Goal: Transaction & Acquisition: Purchase product/service

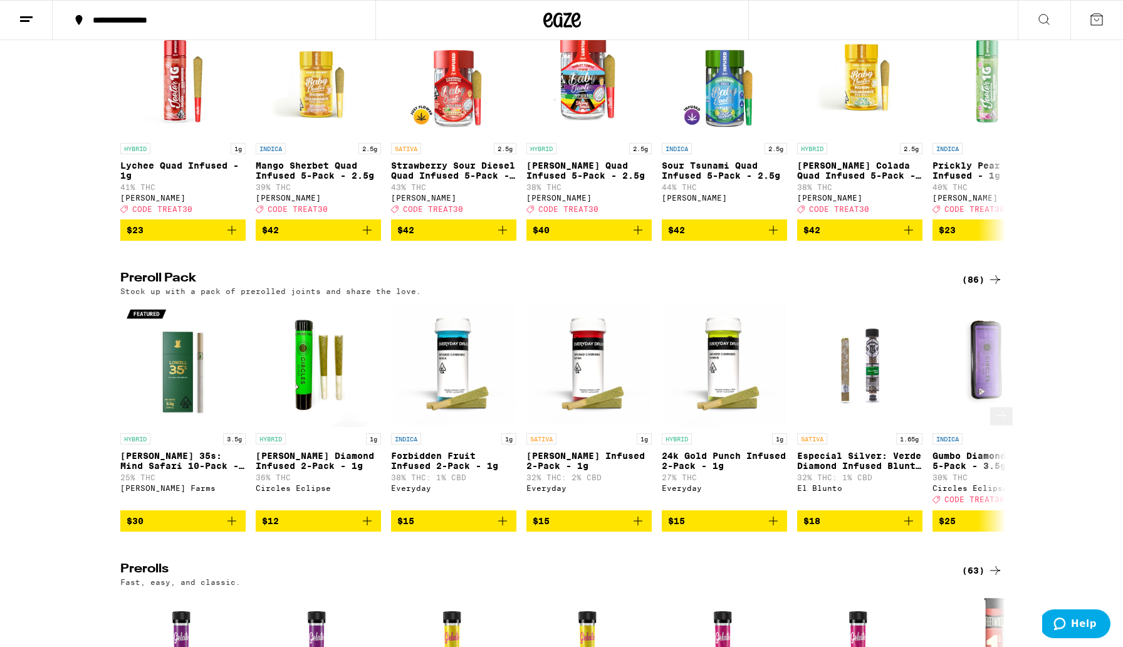
scroll to position [3201, 0]
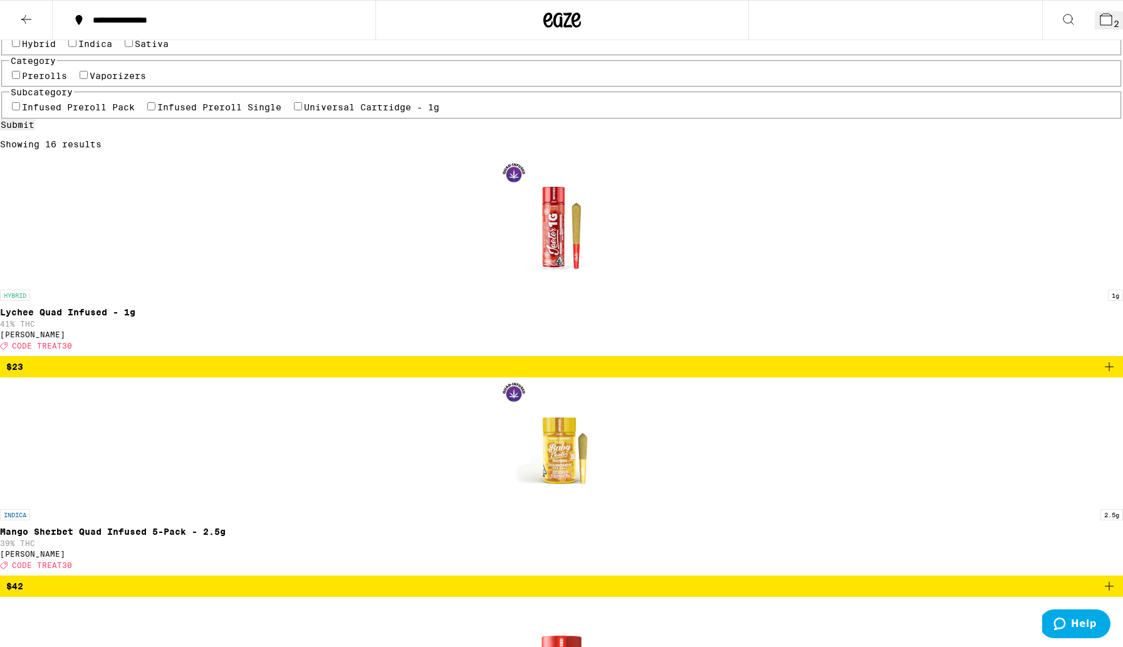
scroll to position [126, 0]
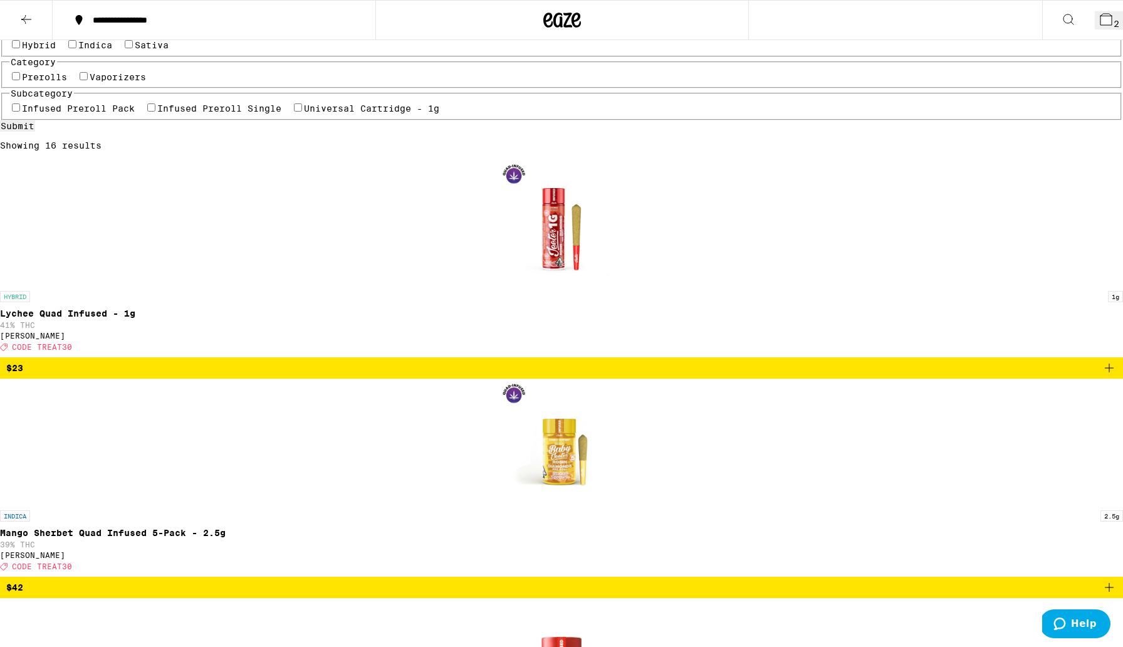
click at [17, 6] on button at bounding box center [26, 20] width 53 height 39
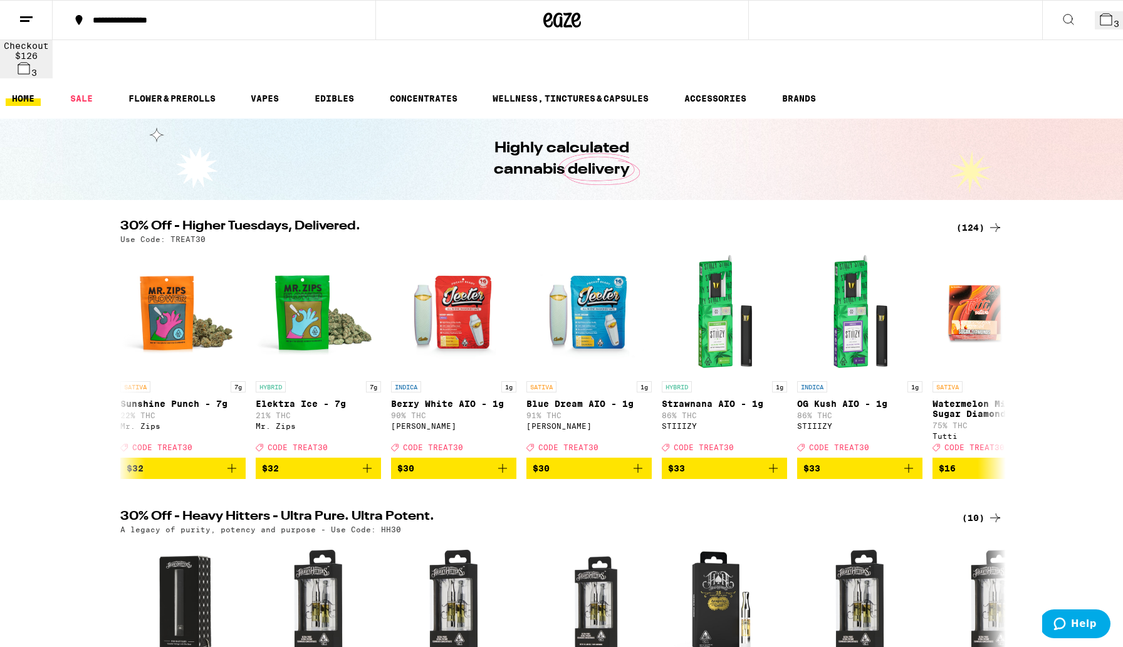
click at [636, 525] on div "A legacy of purity, potency and purpose - Use Code: HH30" at bounding box center [561, 529] width 883 height 8
click at [574, 381] on div "SATIVA 1g" at bounding box center [589, 386] width 125 height 11
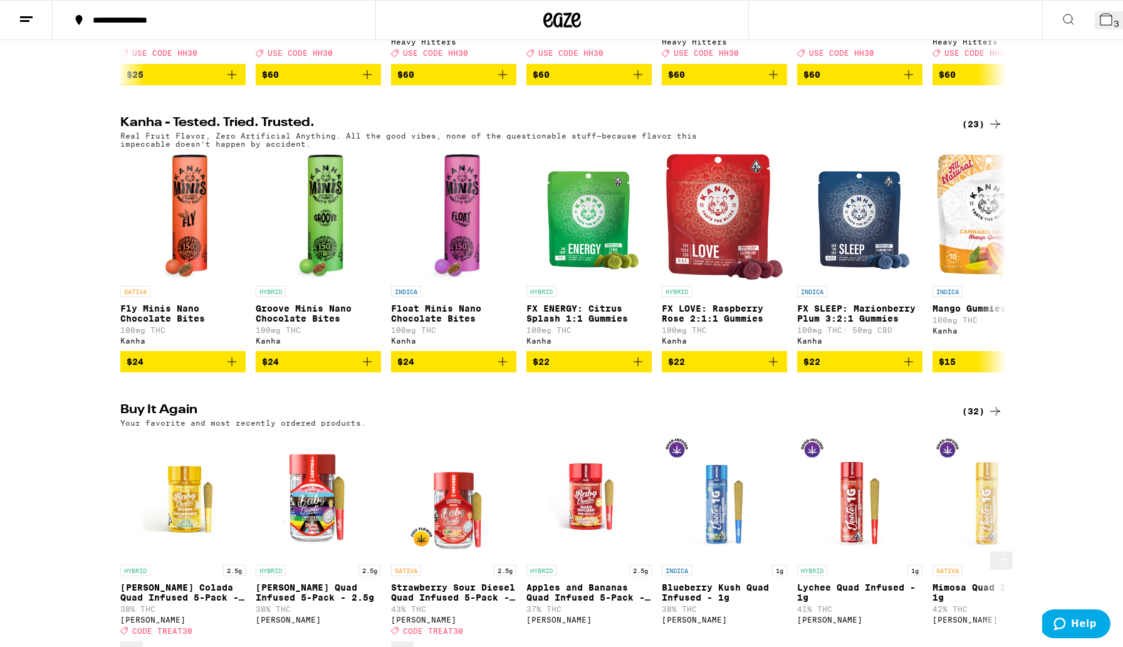
scroll to position [906, 0]
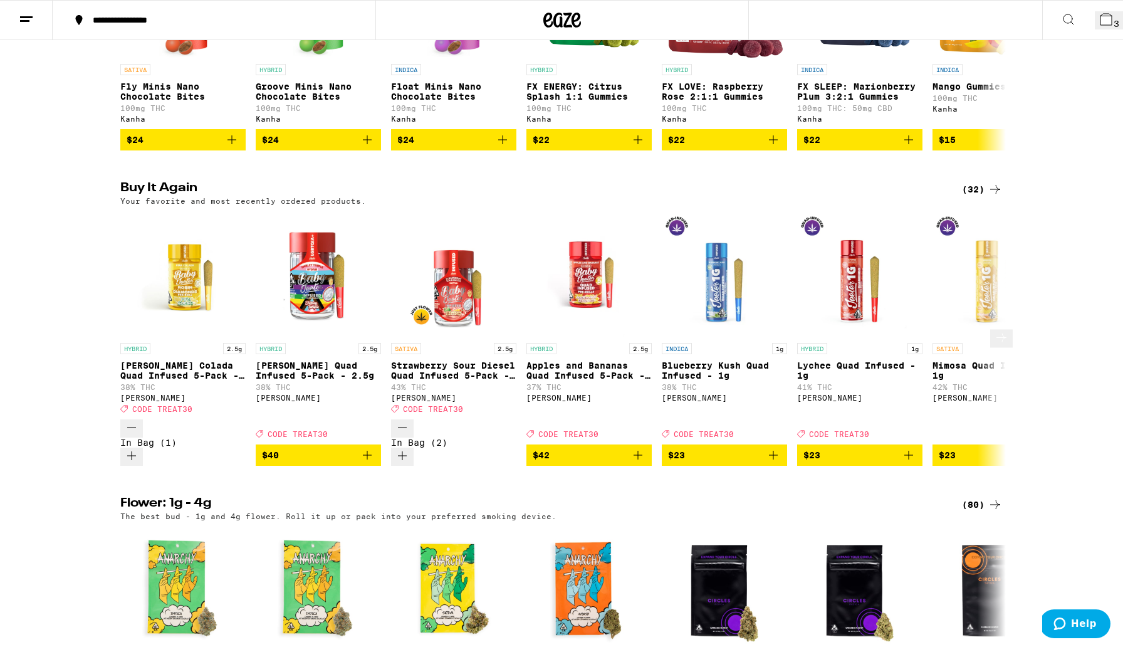
click at [633, 448] on icon "Add to bag" at bounding box center [638, 455] width 15 height 15
click at [1101, 18] on icon at bounding box center [1106, 19] width 11 height 11
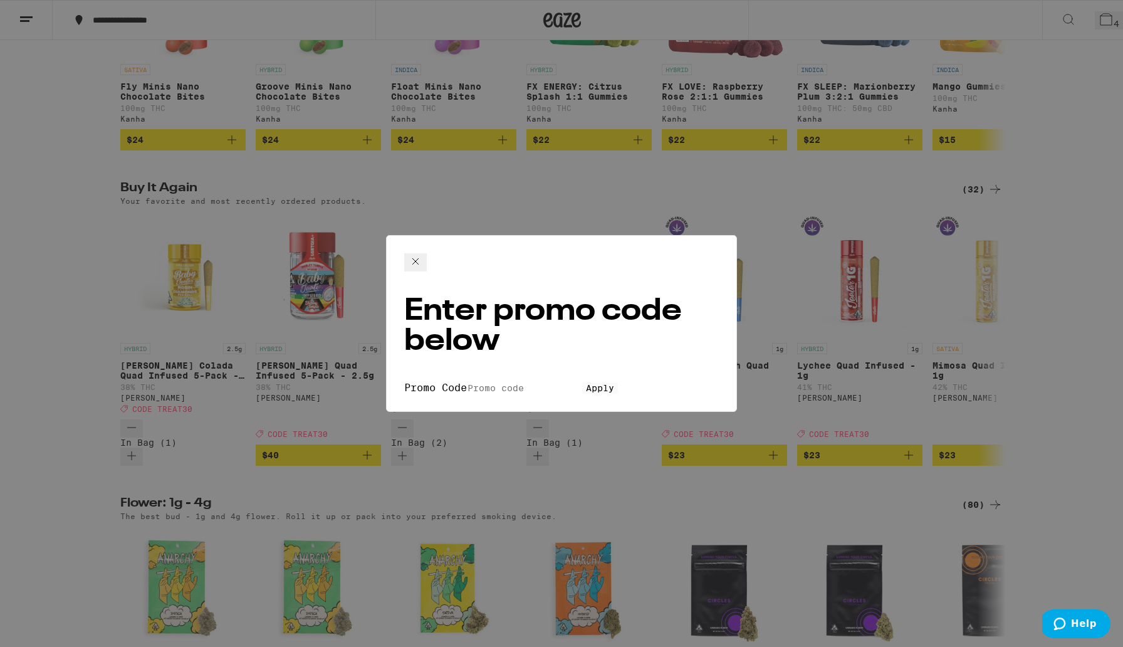
click at [483, 300] on div "Enter promo code below Promo Code Apply" at bounding box center [561, 323] width 351 height 177
click at [481, 382] on input "Promo Code" at bounding box center [524, 387] width 115 height 11
type input "TREAT30"
click at [582, 382] on button "Apply" at bounding box center [600, 387] width 36 height 11
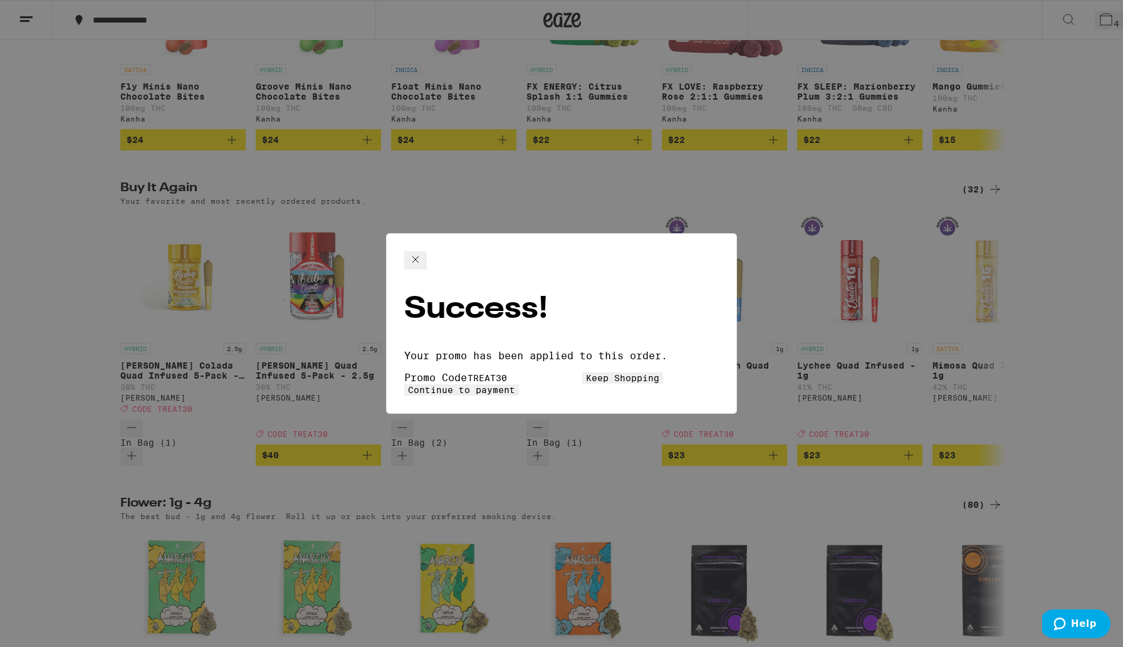
click at [586, 373] on span "Keep Shopping" at bounding box center [622, 378] width 73 height 10
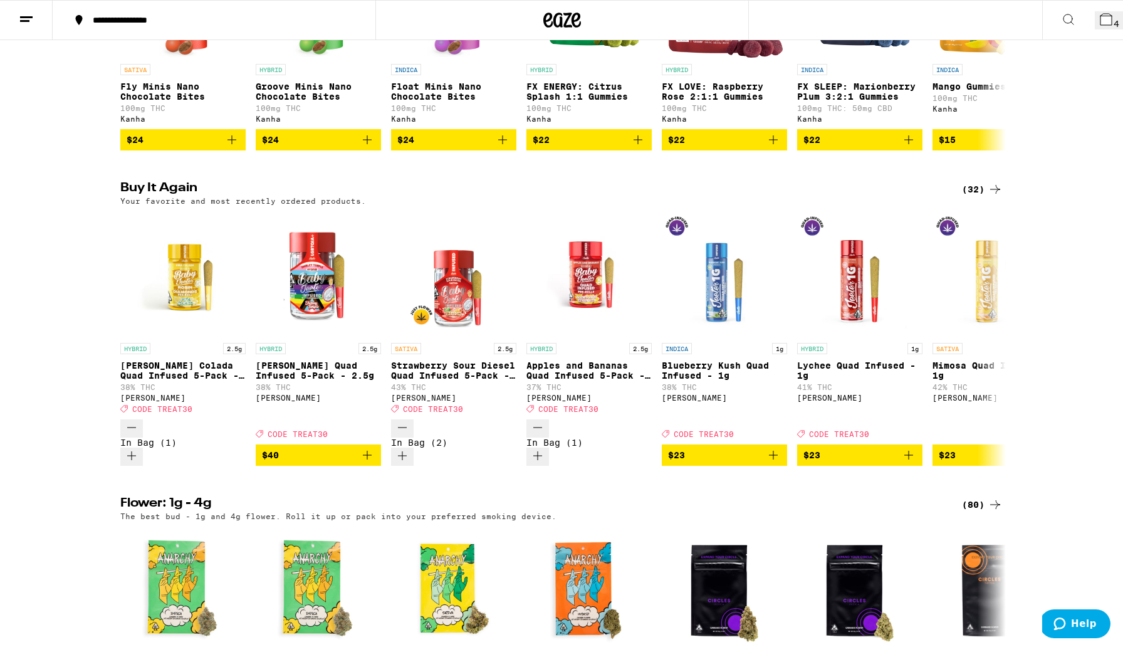
click at [1095, 29] on button "4" at bounding box center [1109, 20] width 28 height 18
